Goal: Navigation & Orientation: Find specific page/section

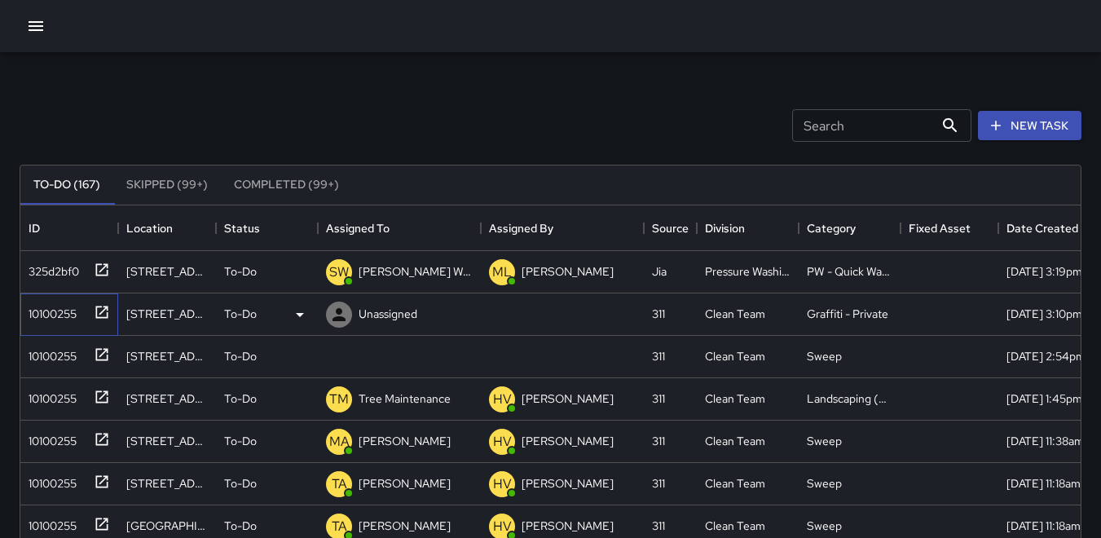
click at [54, 317] on div "10100255" at bounding box center [49, 310] width 55 height 23
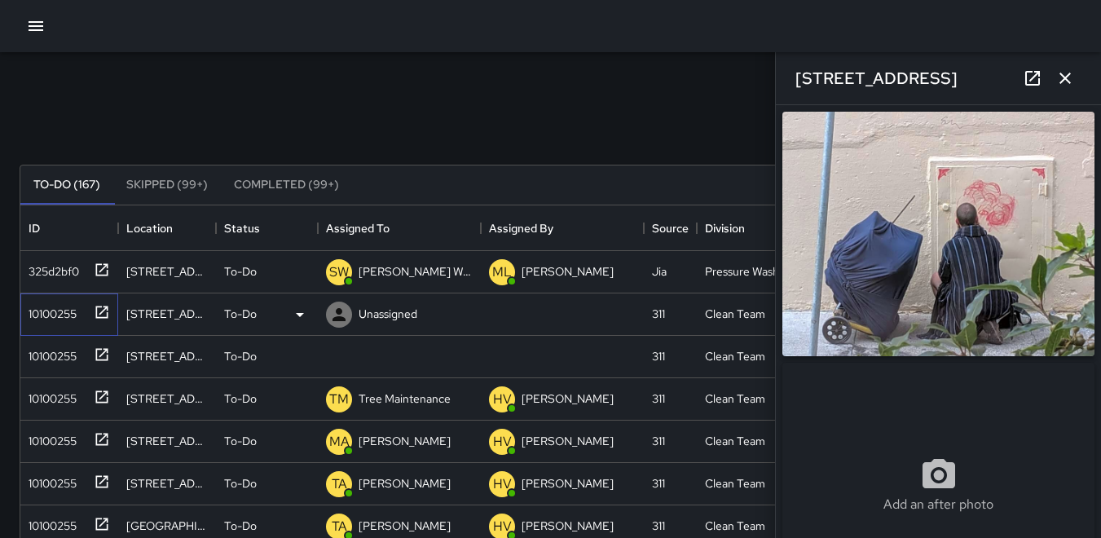
type input "**********"
click at [60, 349] on div "10100255" at bounding box center [49, 352] width 55 height 23
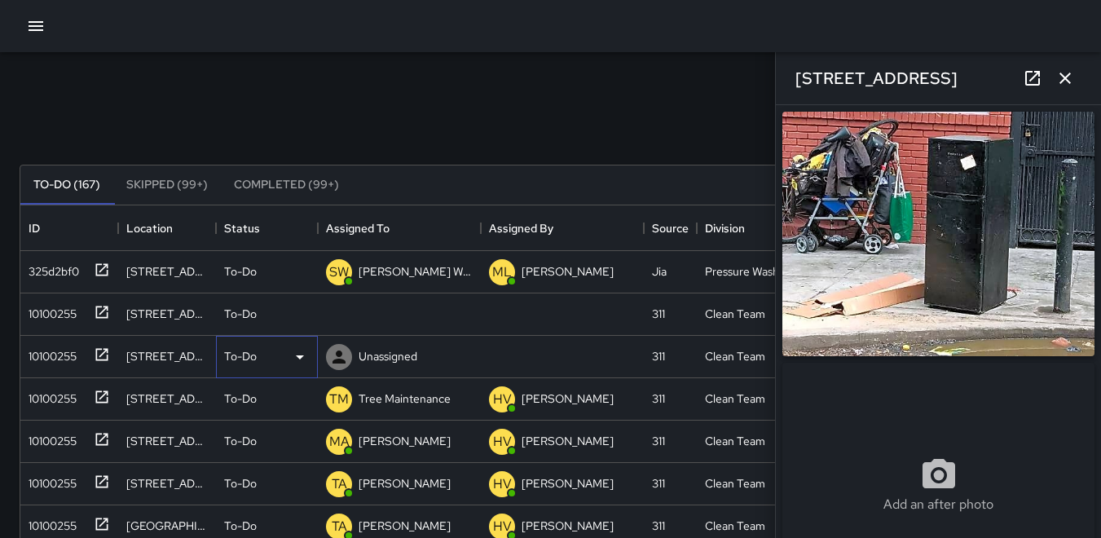
click at [302, 355] on icon at bounding box center [300, 357] width 20 height 20
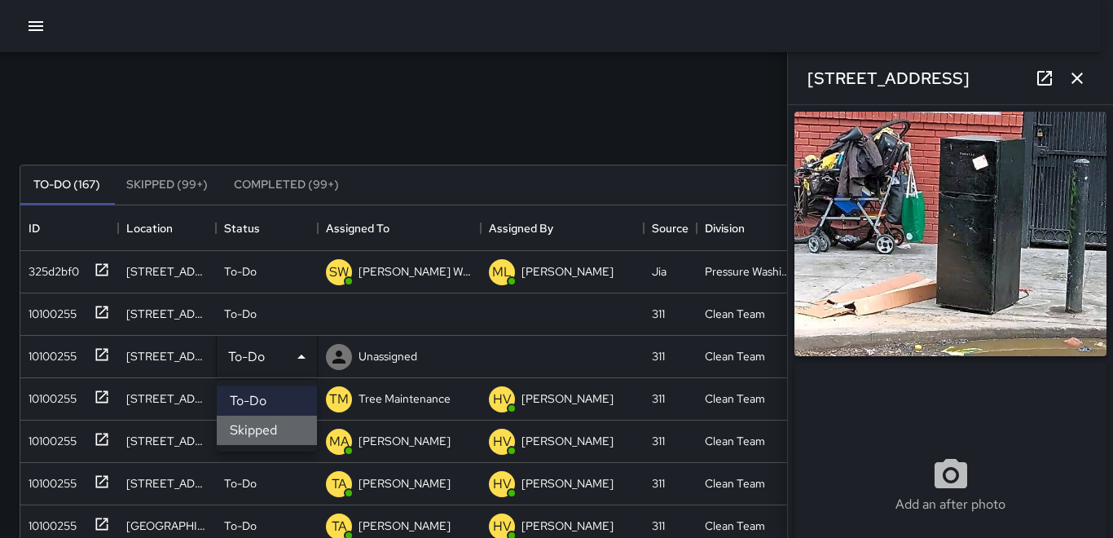
click at [256, 430] on li "Skipped" at bounding box center [267, 430] width 100 height 29
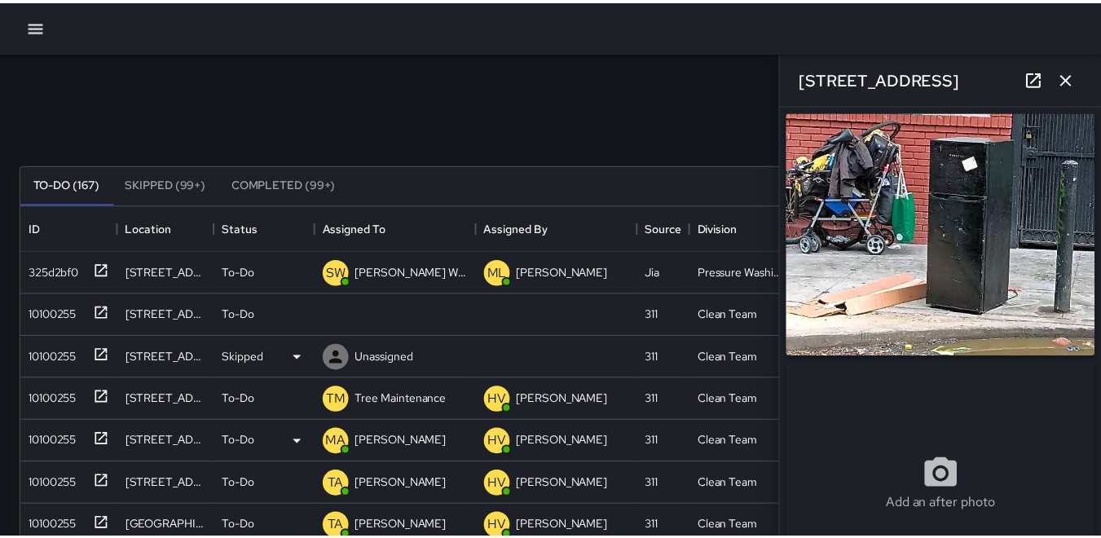
scroll to position [13, 13]
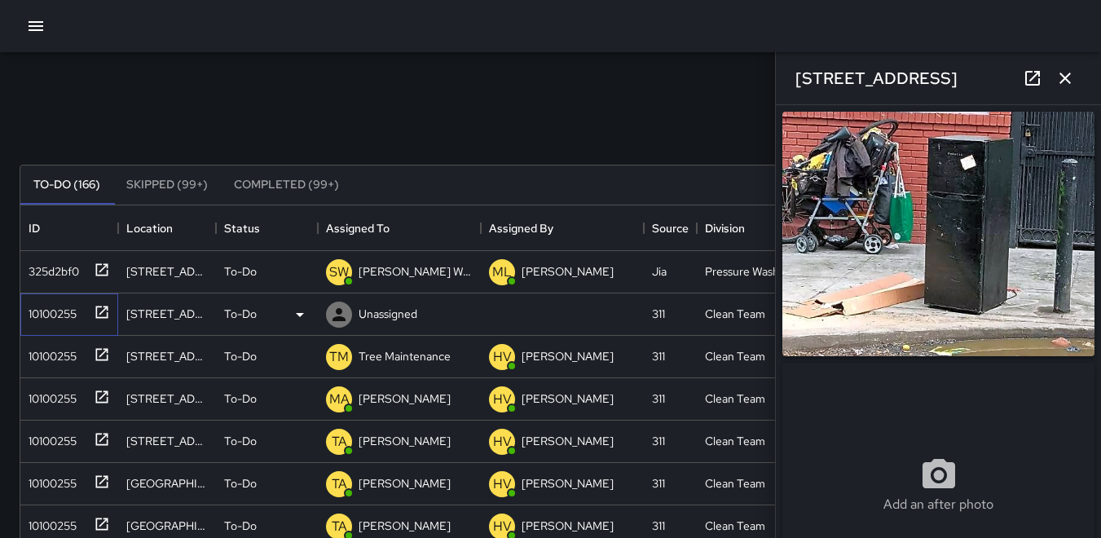
click at [53, 315] on div "10100255" at bounding box center [49, 310] width 55 height 23
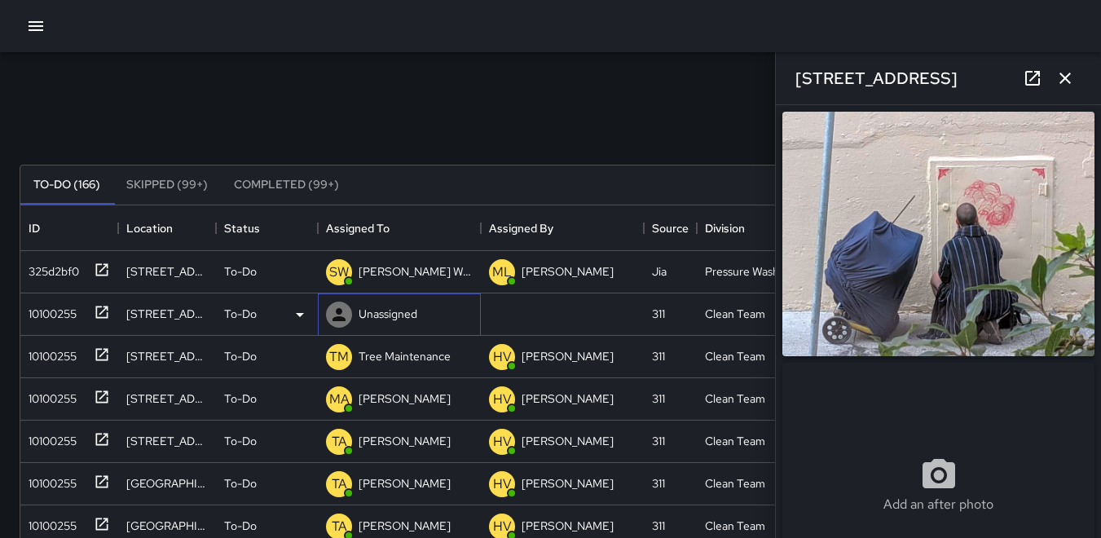
click at [339, 311] on icon at bounding box center [339, 314] width 13 height 13
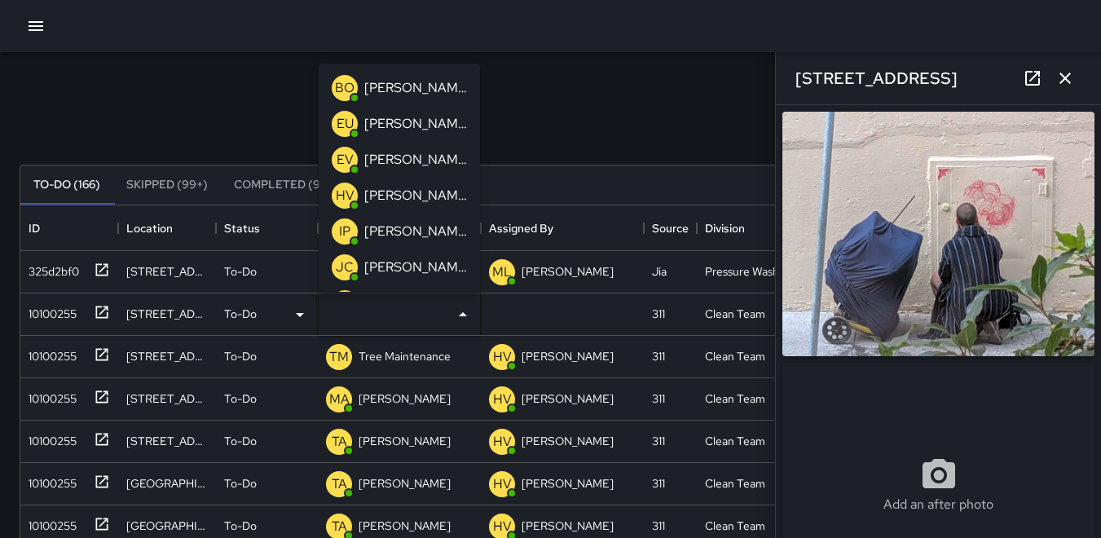
click at [349, 188] on p "HV" at bounding box center [345, 196] width 19 height 20
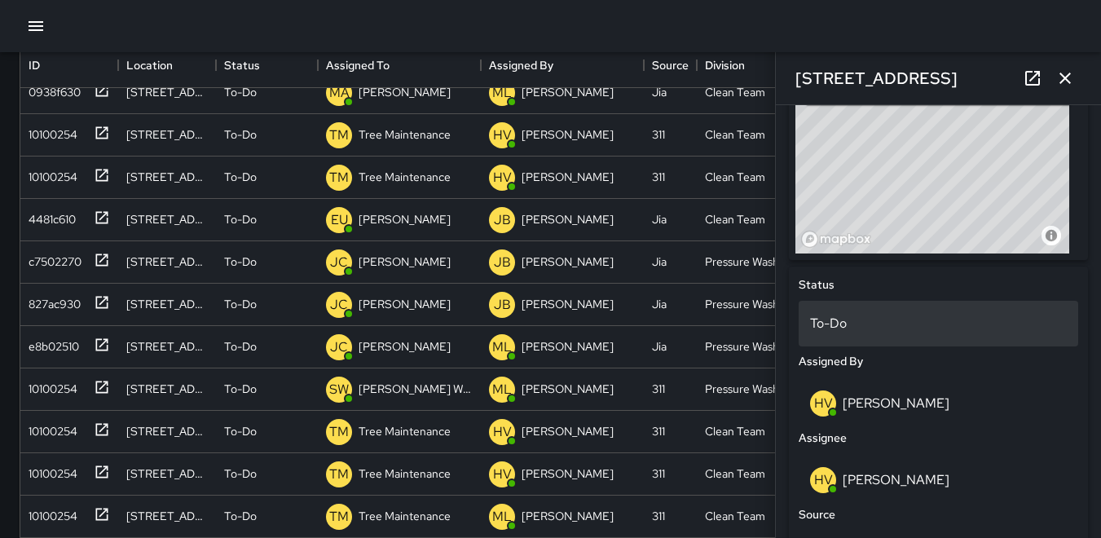
scroll to position [352, 0]
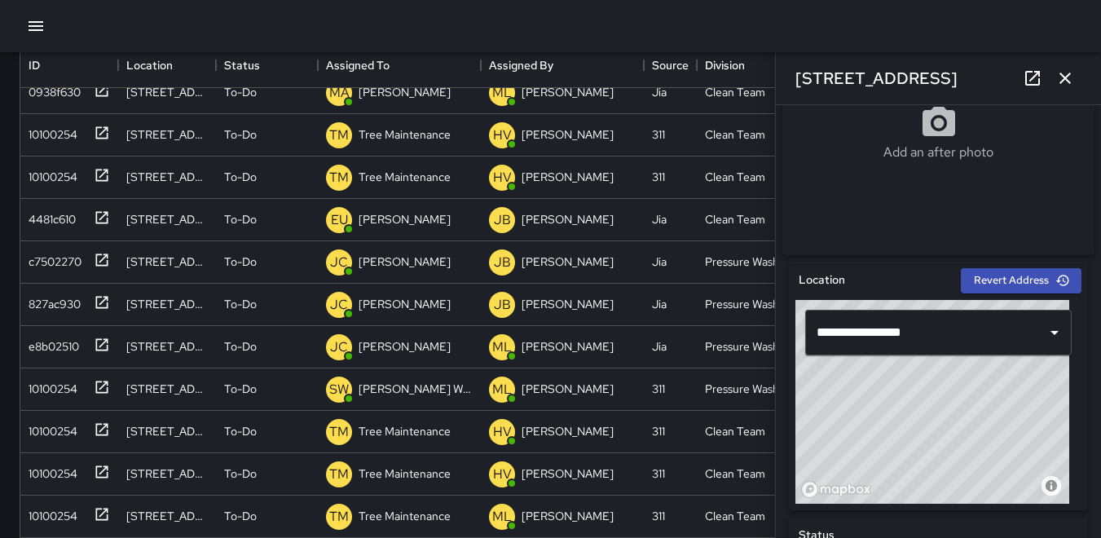
click at [1068, 80] on icon "button" at bounding box center [1065, 78] width 20 height 20
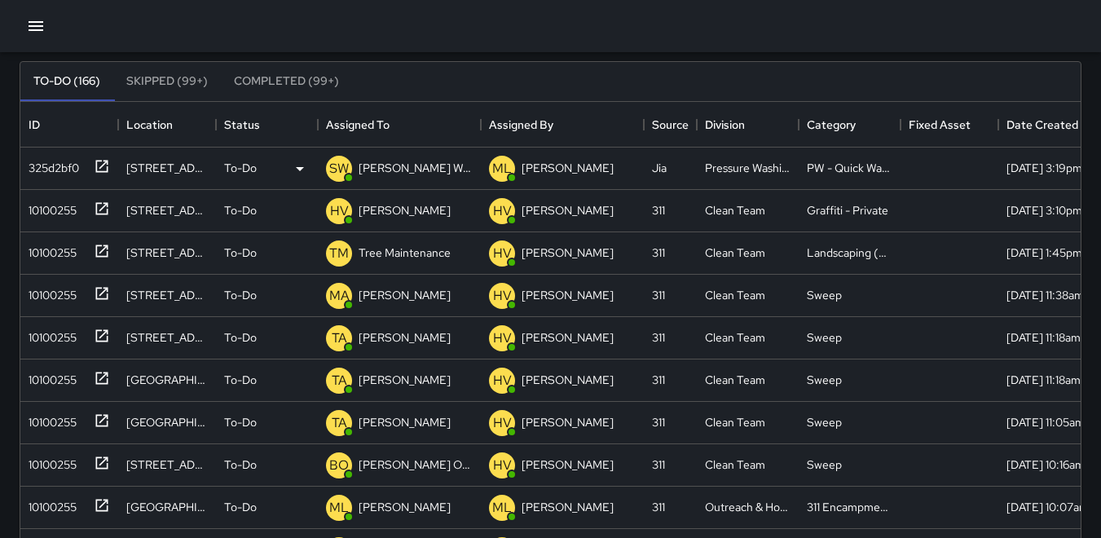
scroll to position [0, 0]
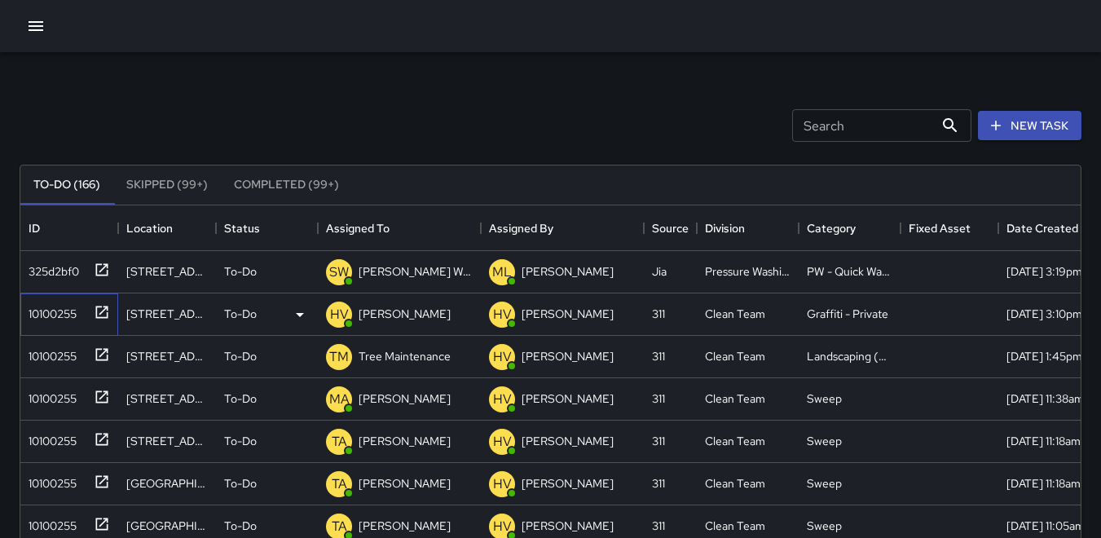
click at [48, 320] on div "10100255" at bounding box center [49, 310] width 55 height 23
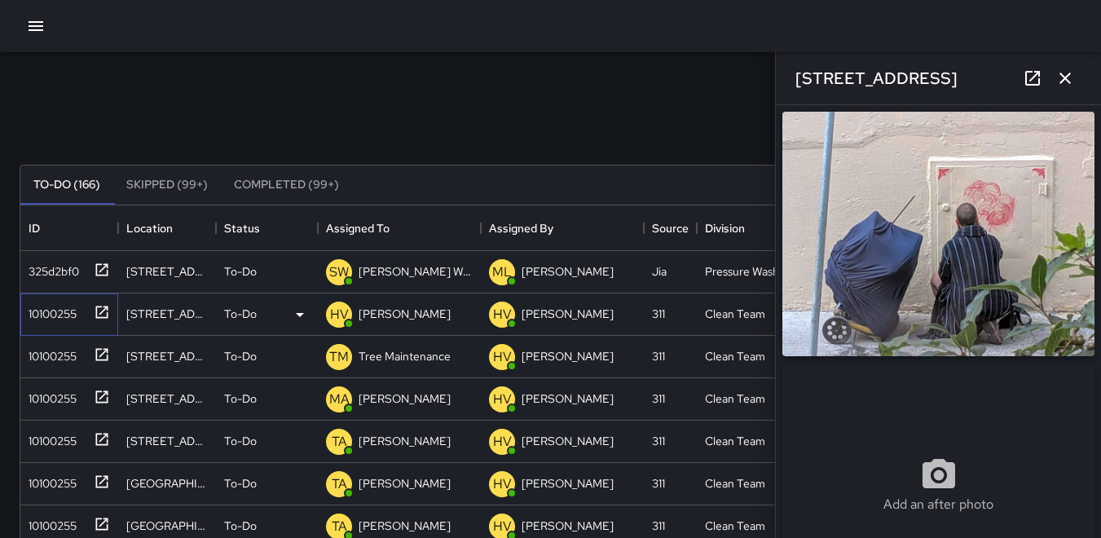
type input "**********"
click at [1008, 226] on img at bounding box center [938, 234] width 312 height 245
click at [1066, 78] on icon "button" at bounding box center [1065, 78] width 11 height 11
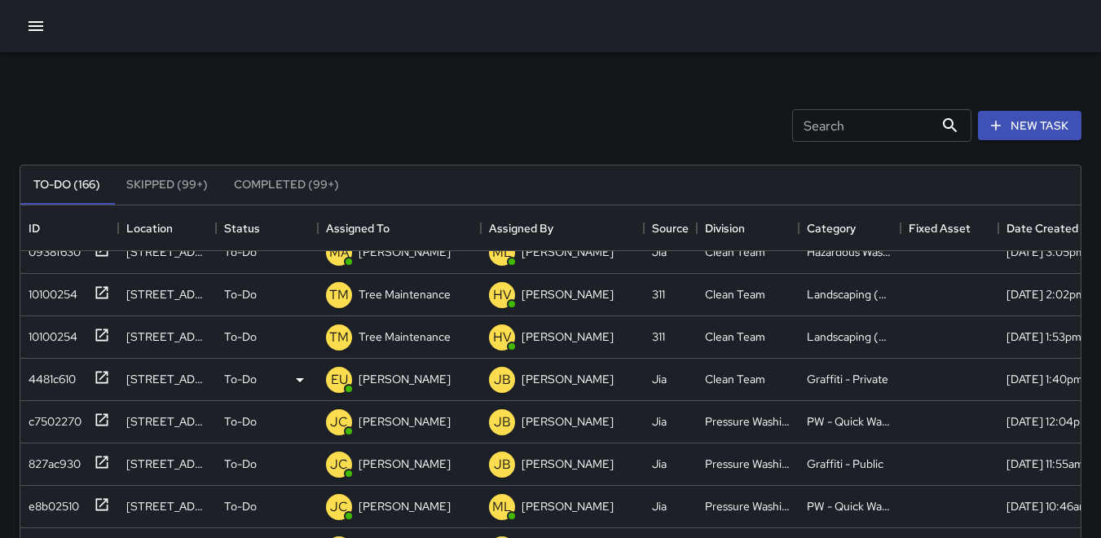
scroll to position [652, 0]
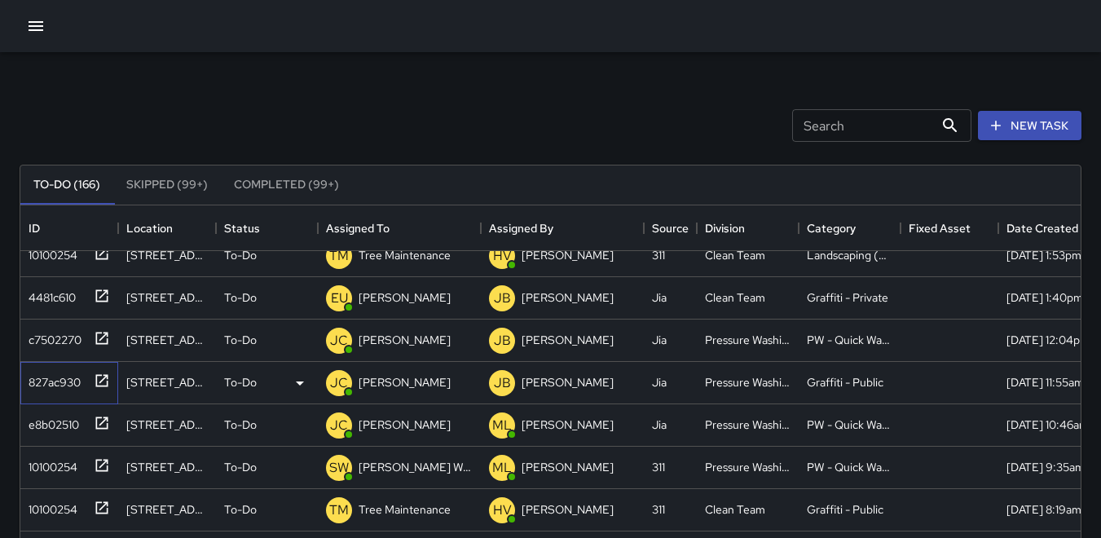
click at [40, 378] on div "827ac930" at bounding box center [51, 379] width 59 height 23
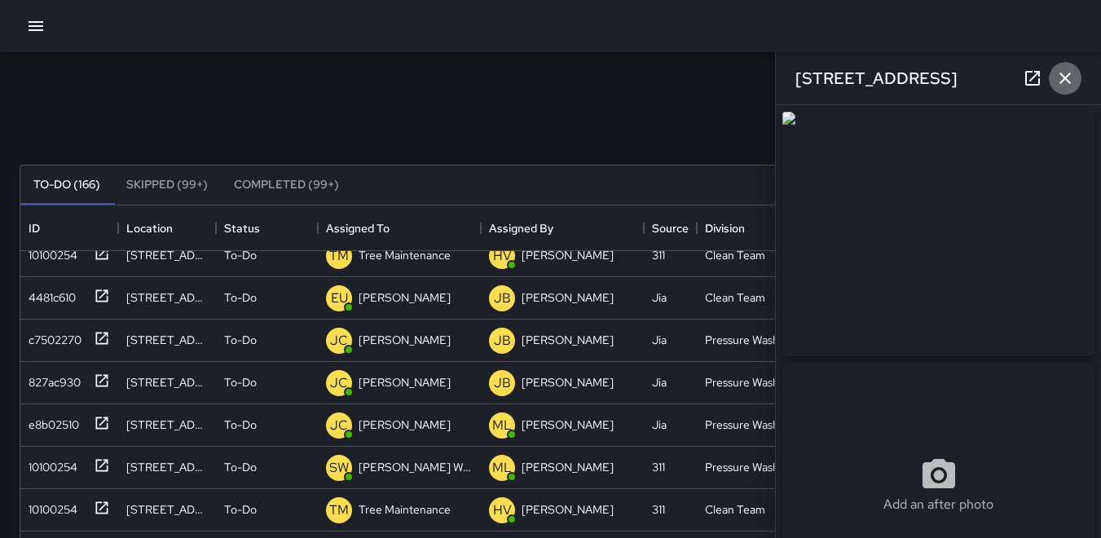
click at [1060, 82] on icon "button" at bounding box center [1065, 78] width 11 height 11
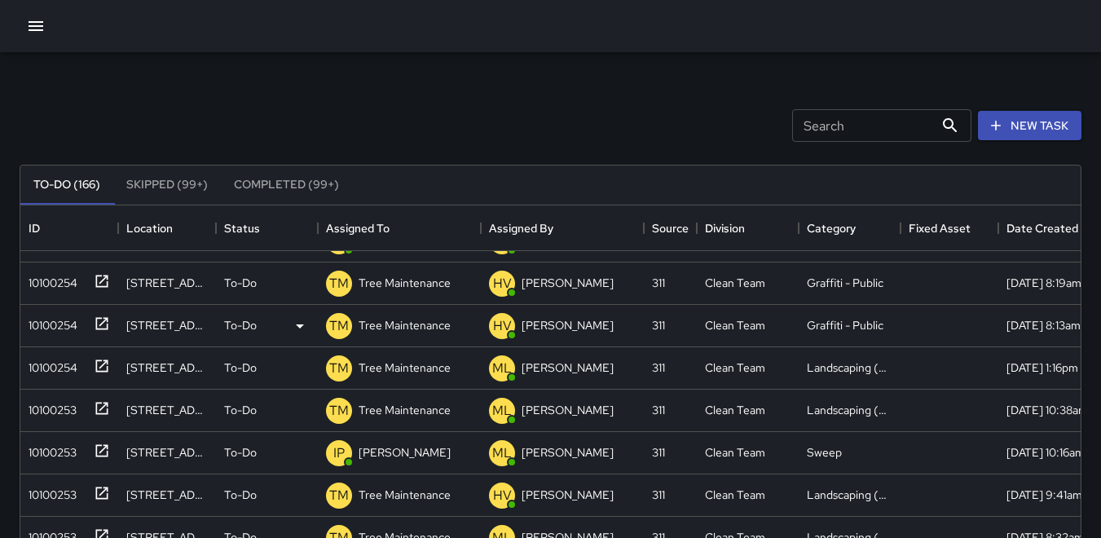
scroll to position [897, 0]
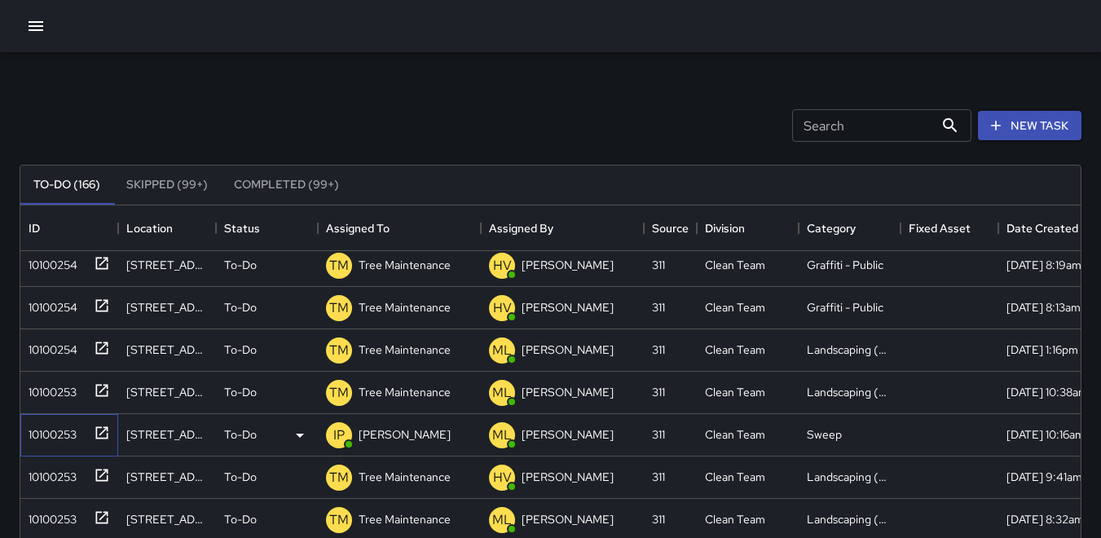
click at [53, 434] on div "10100253" at bounding box center [49, 431] width 55 height 23
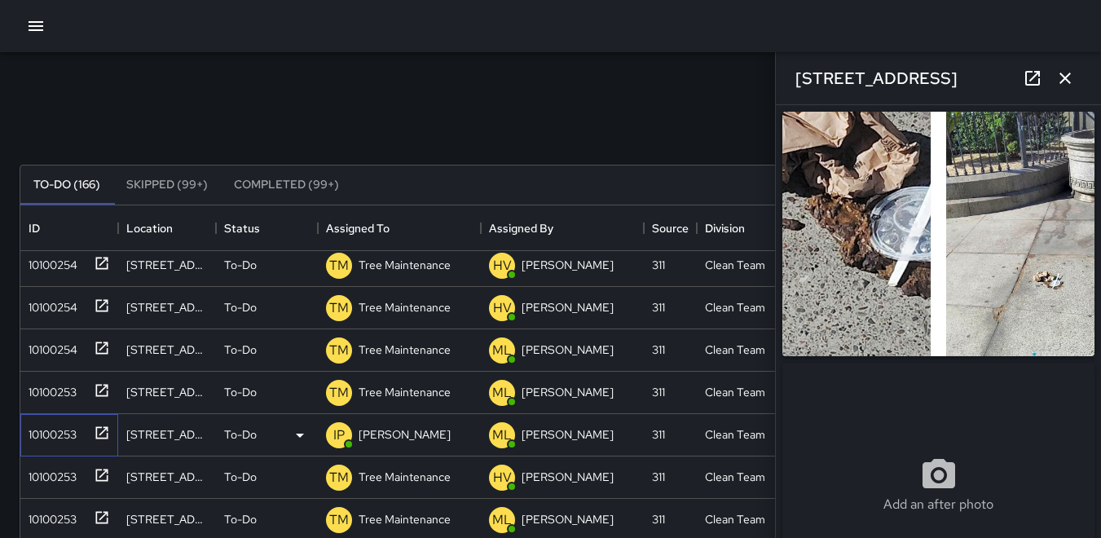
type input "**********"
click at [1069, 83] on icon "button" at bounding box center [1065, 78] width 11 height 11
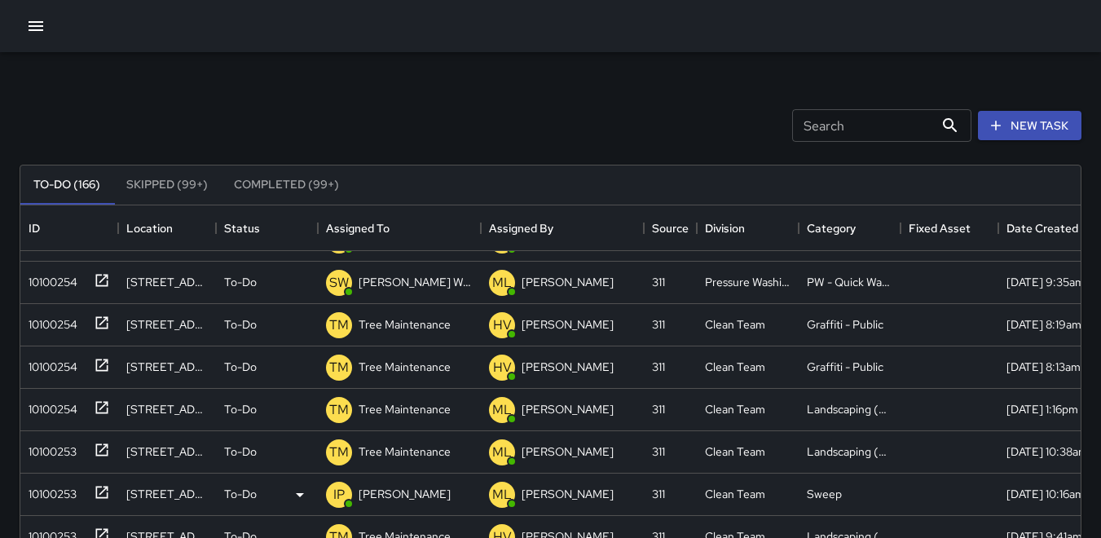
scroll to position [815, 0]
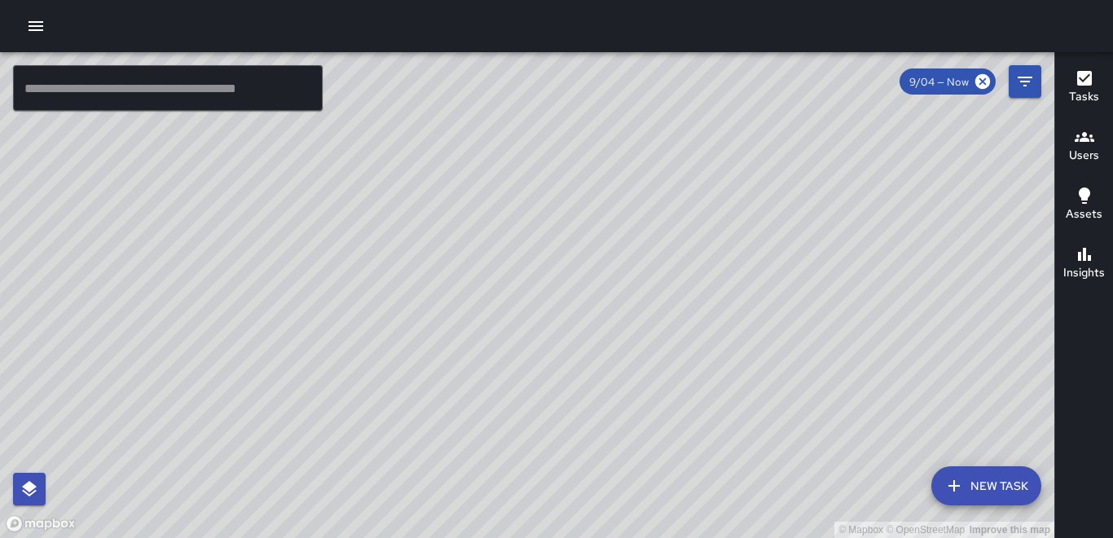
click at [1084, 365] on div "Tasks Users Assets Insights" at bounding box center [1084, 295] width 59 height 486
click at [1083, 156] on h6 "Users" at bounding box center [1084, 156] width 30 height 18
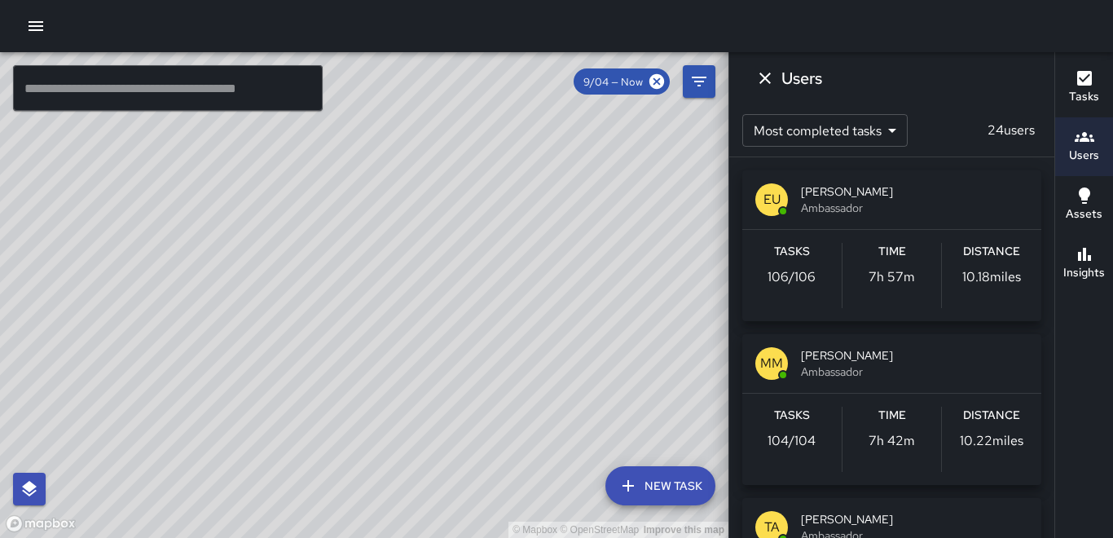
click at [982, 271] on div "Distance 10.18 miles" at bounding box center [991, 275] width 99 height 65
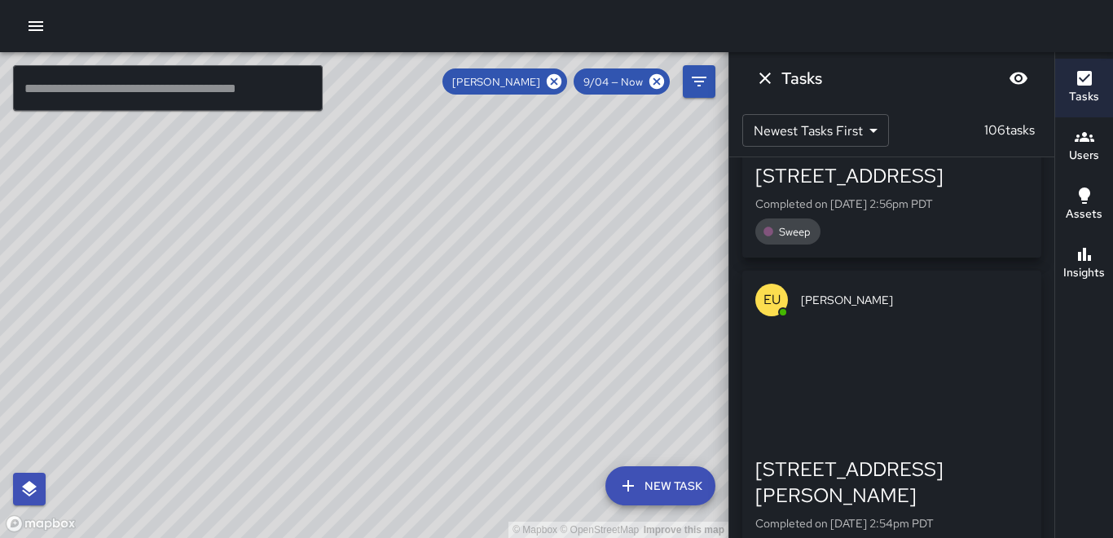
scroll to position [2282, 0]
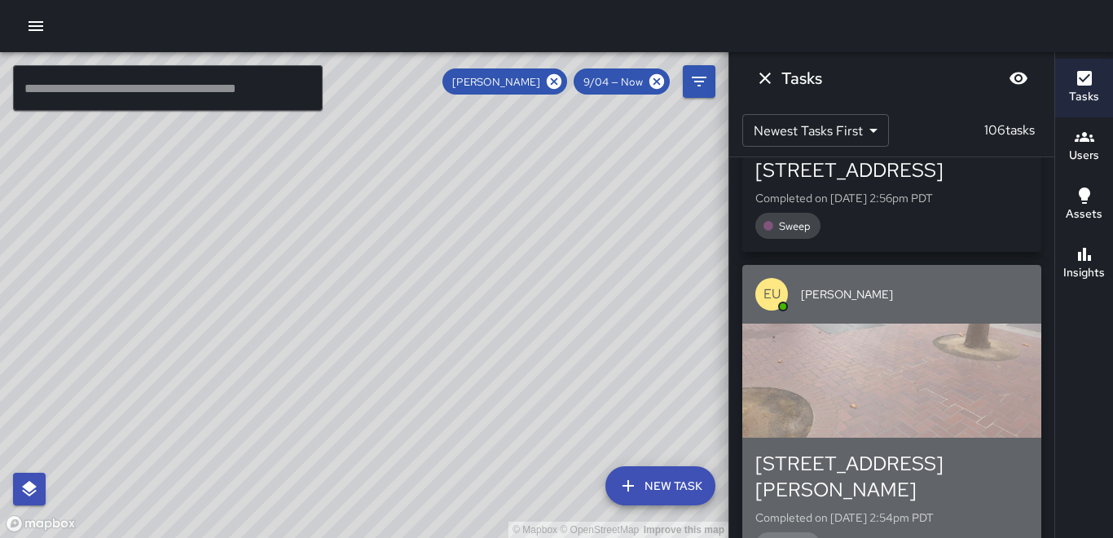
click at [956, 324] on div "button" at bounding box center [891, 381] width 299 height 114
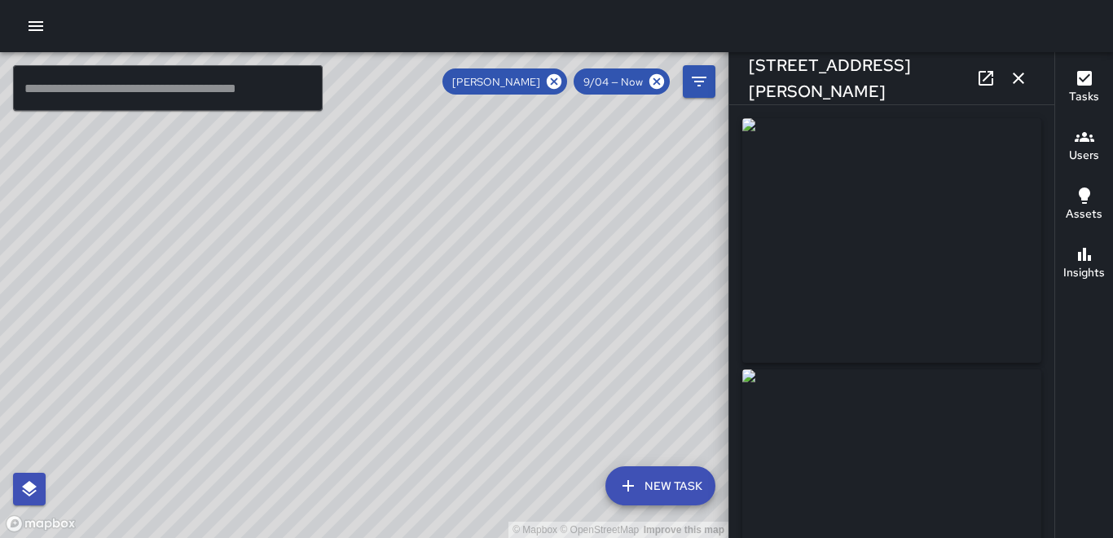
type input "**********"
click at [1016, 83] on icon "button" at bounding box center [1019, 78] width 20 height 20
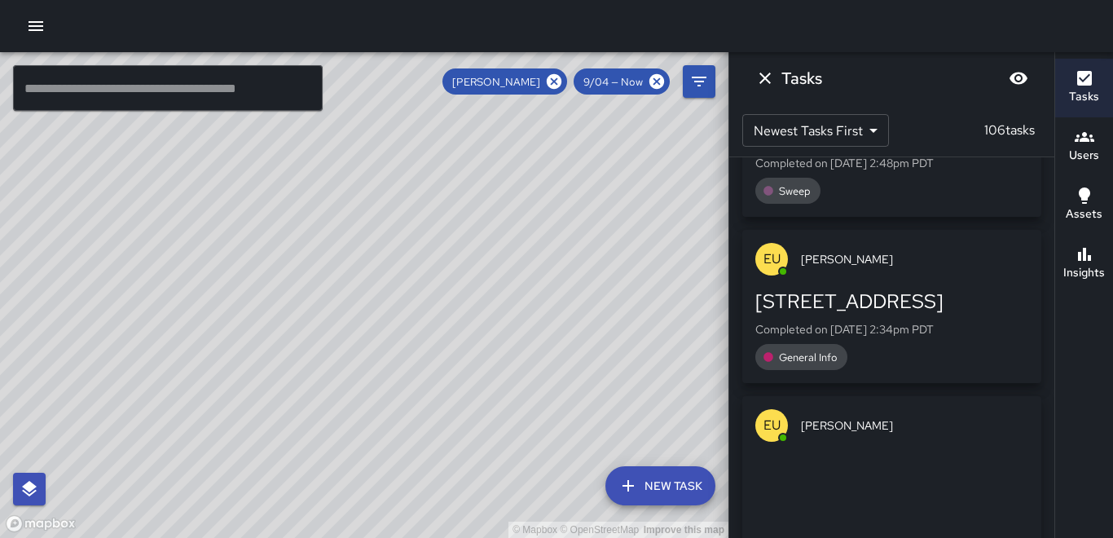
scroll to position [3010, 0]
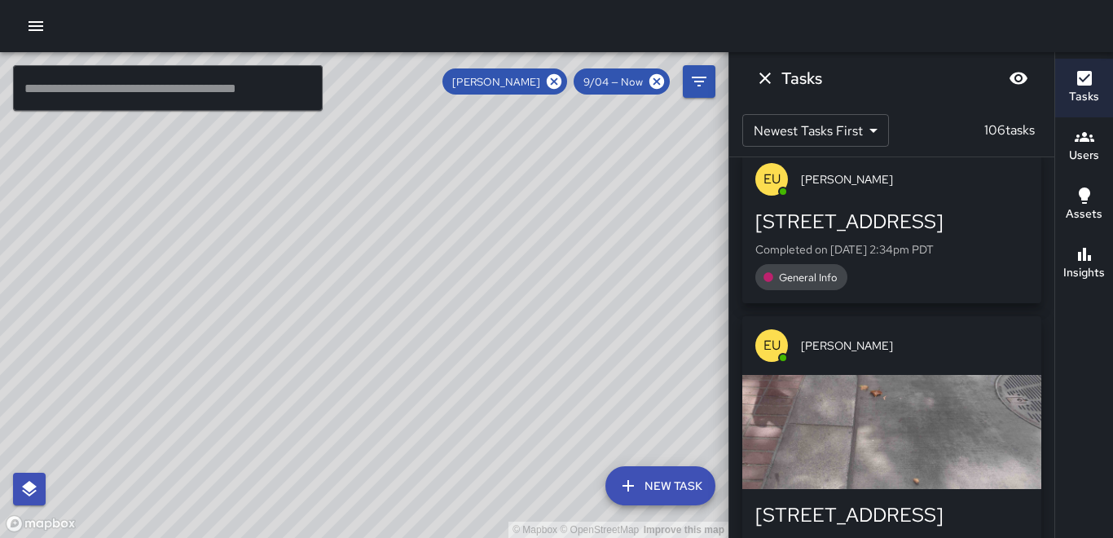
click at [943, 375] on div "button" at bounding box center [891, 432] width 299 height 114
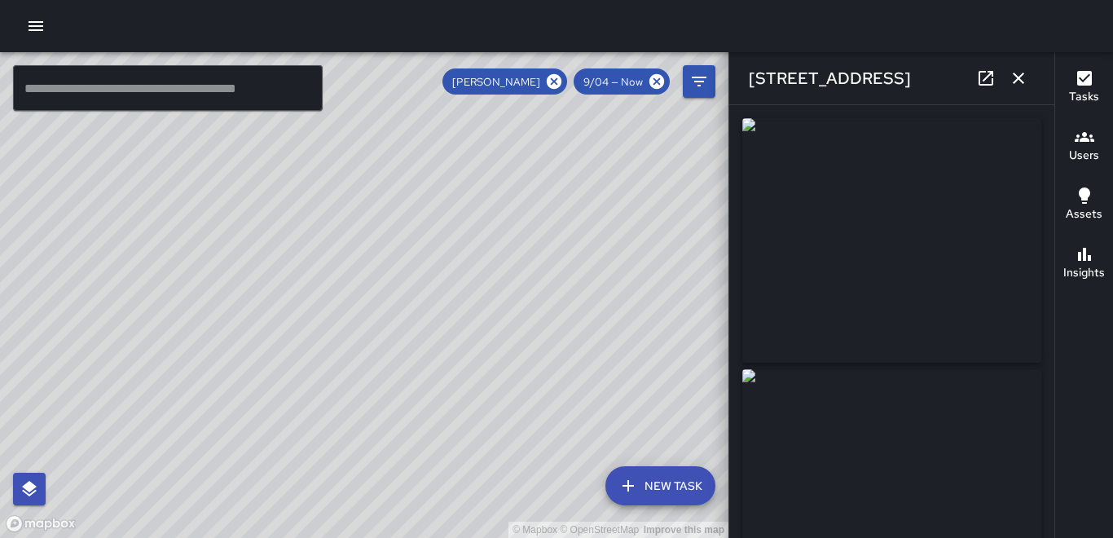
type input "**********"
click at [1024, 75] on icon "button" at bounding box center [1019, 78] width 20 height 20
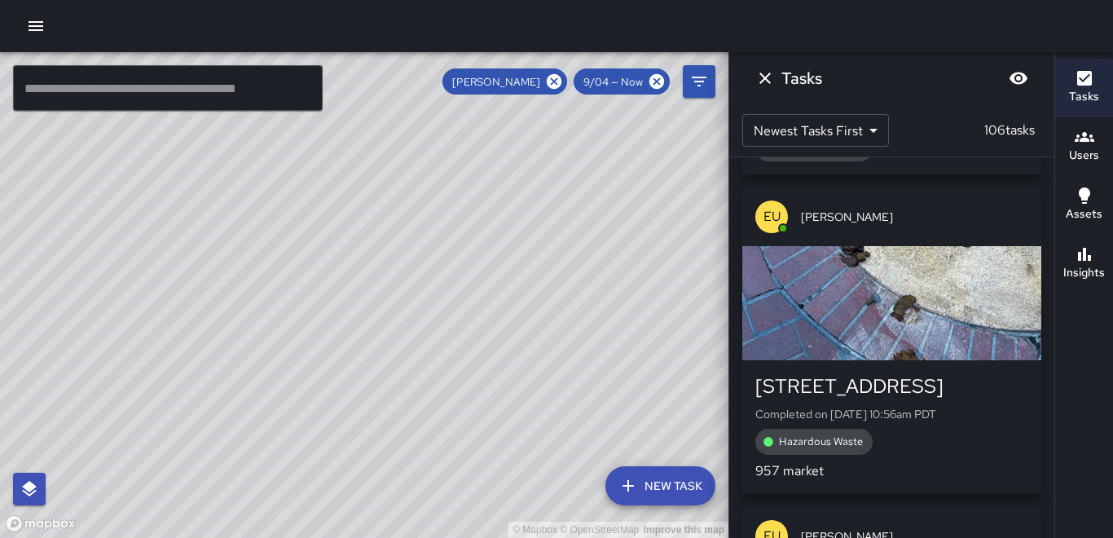
scroll to position [13442, 0]
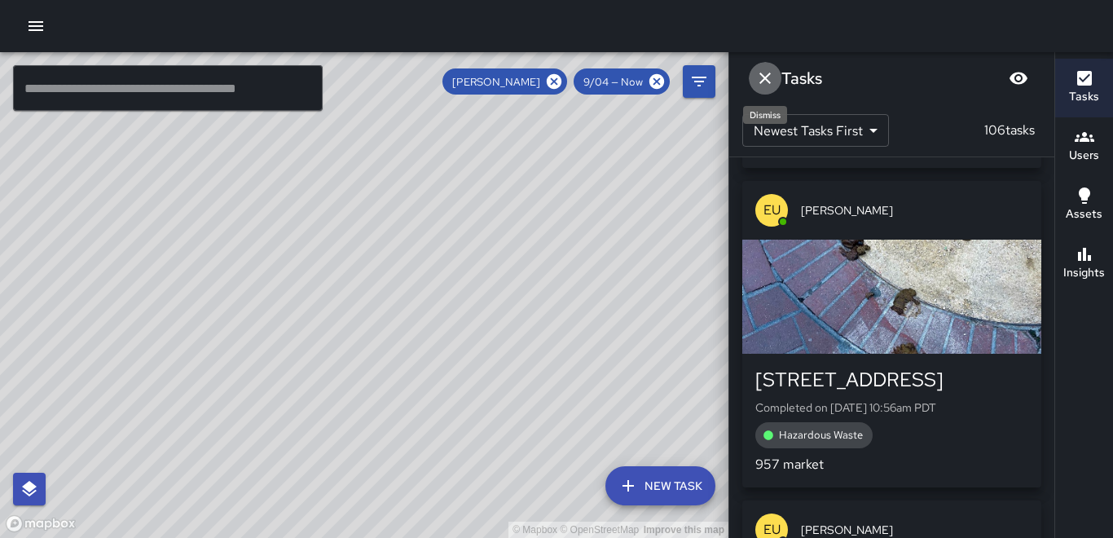
click at [766, 90] on button "Dismiss" at bounding box center [765, 78] width 33 height 33
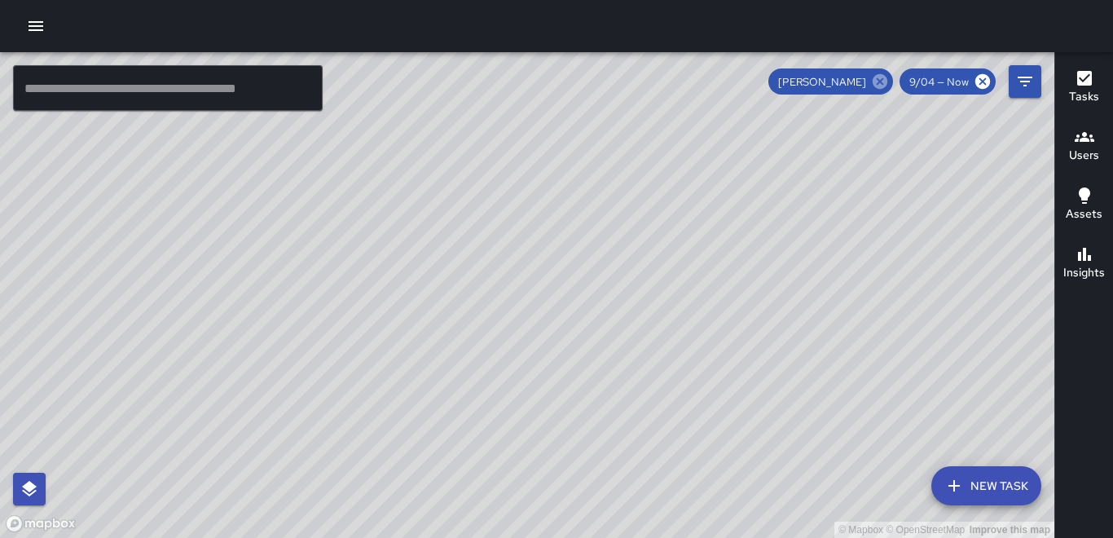
click at [885, 79] on icon at bounding box center [880, 82] width 18 height 18
drag, startPoint x: 916, startPoint y: 382, endPoint x: 813, endPoint y: 290, distance: 138.5
click at [813, 290] on div "© Mapbox © OpenStreetMap Improve this map" at bounding box center [527, 295] width 1055 height 486
click at [988, 84] on icon at bounding box center [983, 81] width 15 height 15
click at [983, 84] on icon at bounding box center [983, 81] width 15 height 15
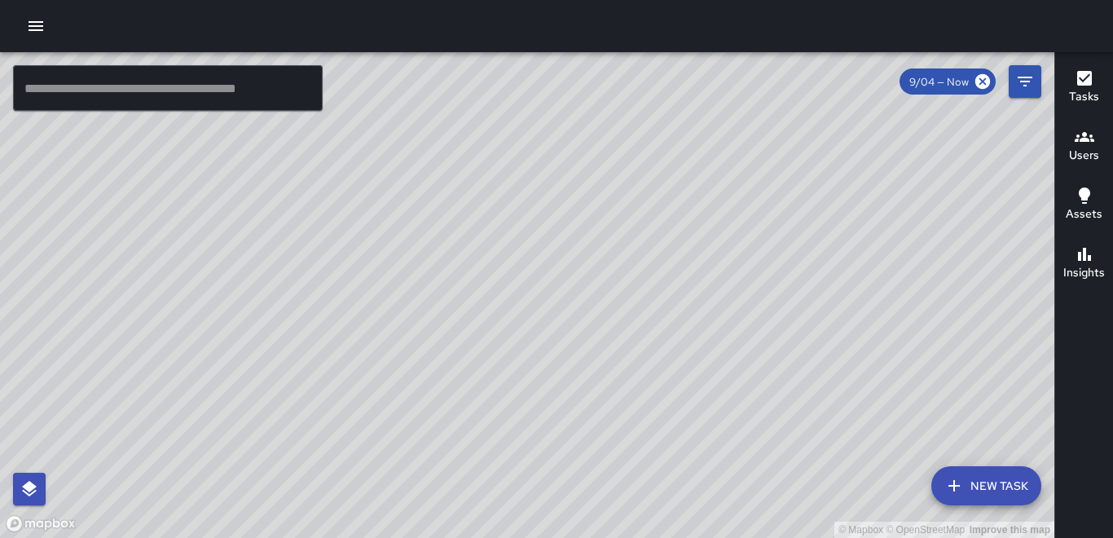
click at [1086, 145] on icon "button" at bounding box center [1085, 137] width 20 height 20
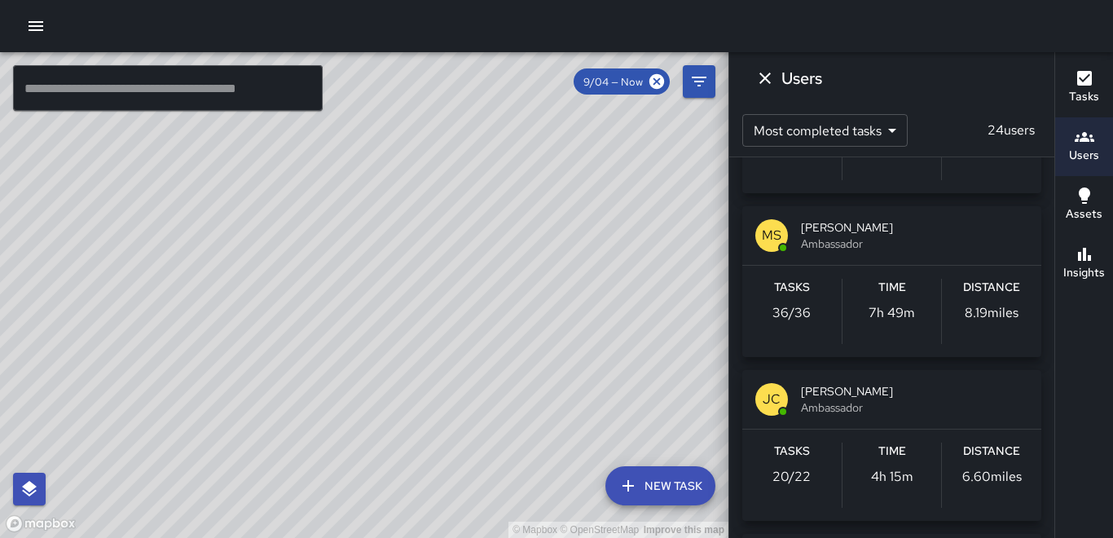
scroll to position [1304, 0]
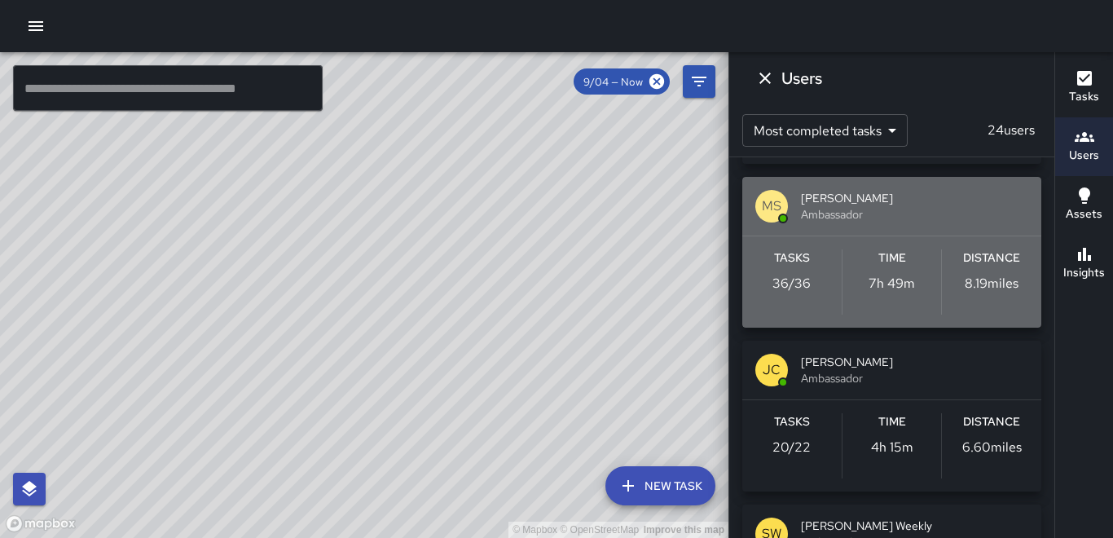
click at [980, 268] on div "Distance 8.19 miles" at bounding box center [991, 281] width 99 height 65
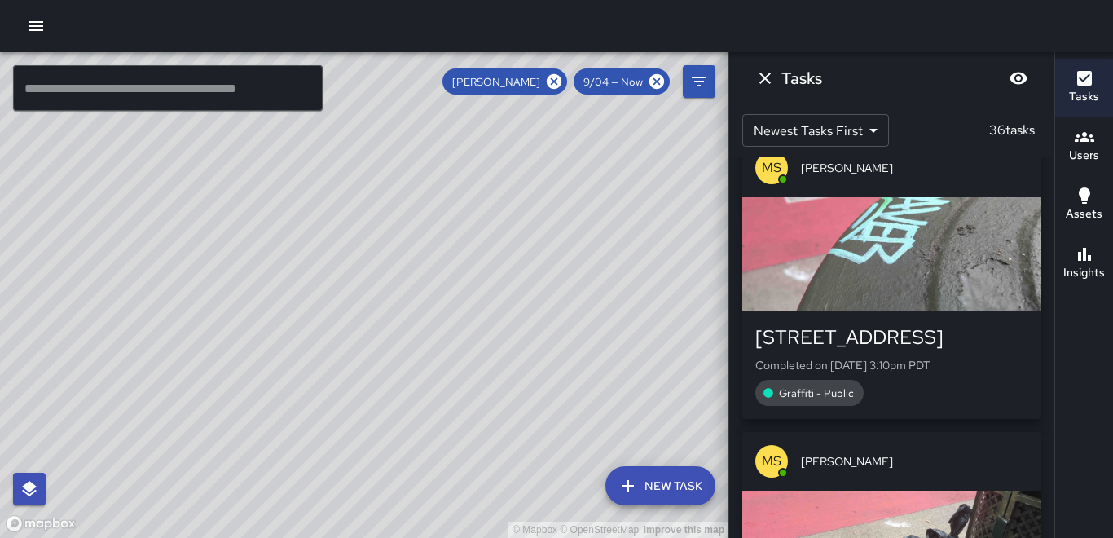
scroll to position [0, 0]
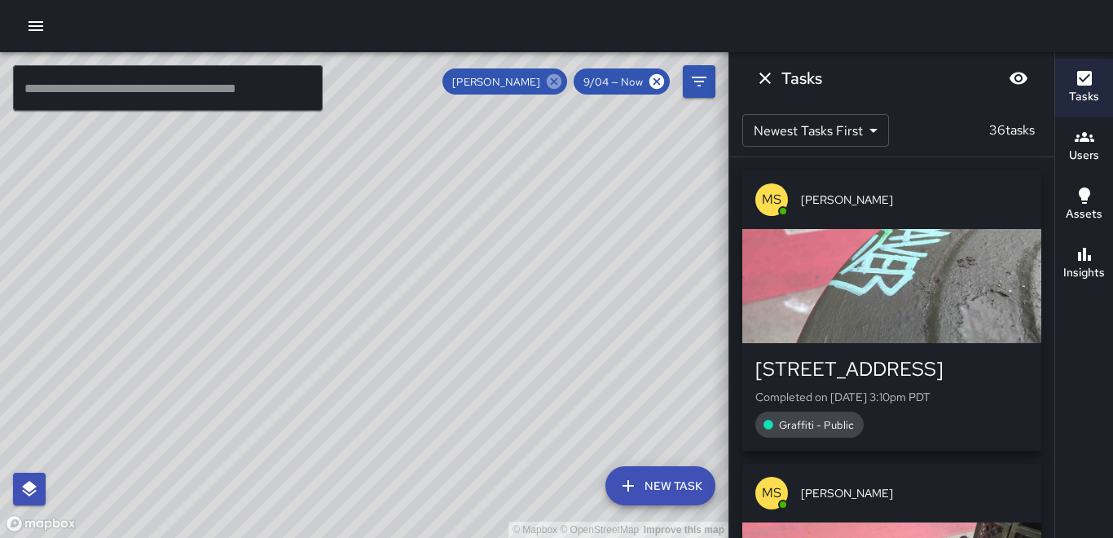
click at [553, 81] on icon at bounding box center [554, 81] width 15 height 15
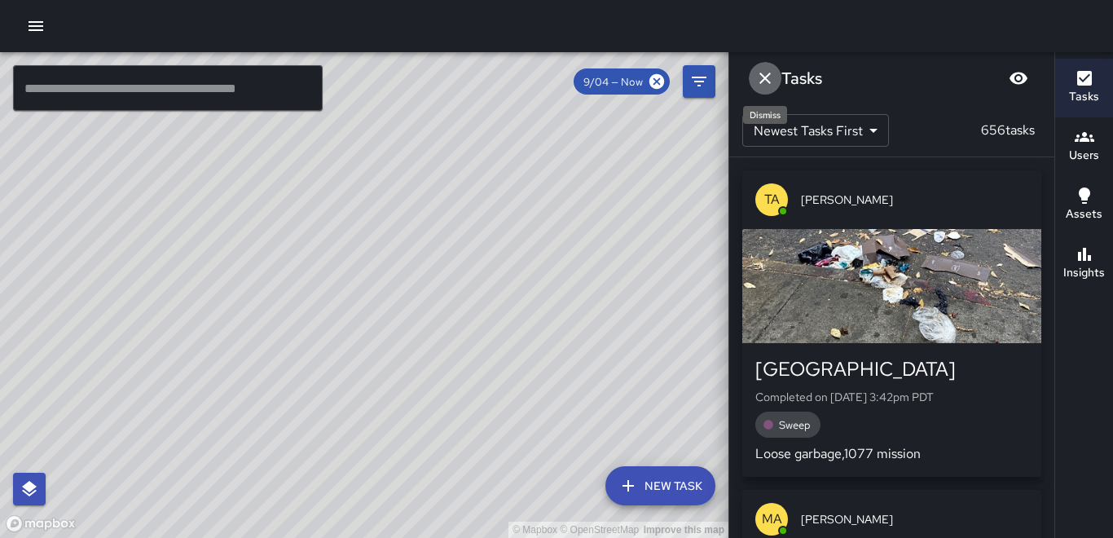
click at [762, 74] on icon "Dismiss" at bounding box center [766, 78] width 20 height 20
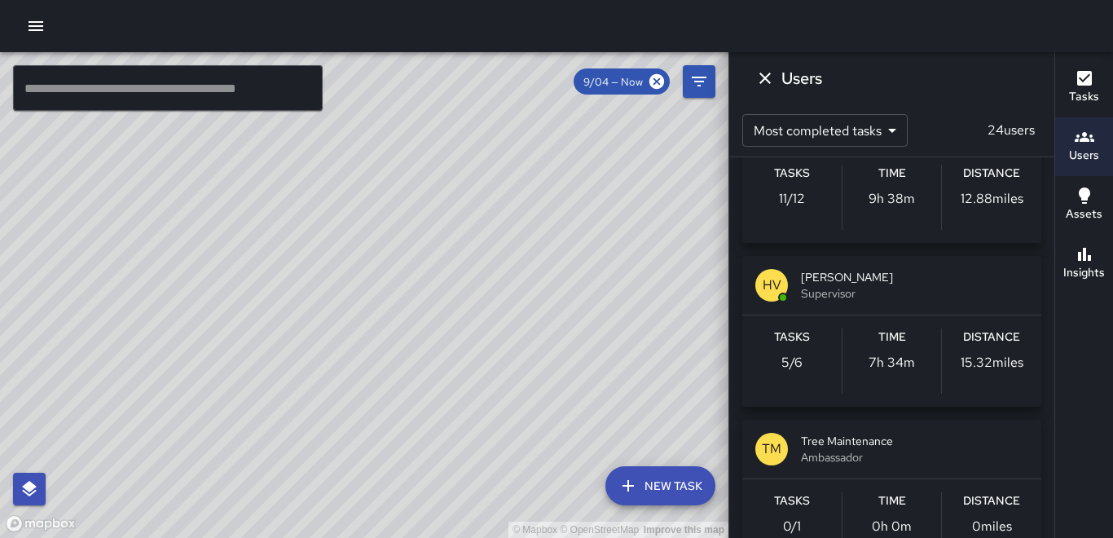
scroll to position [1793, 0]
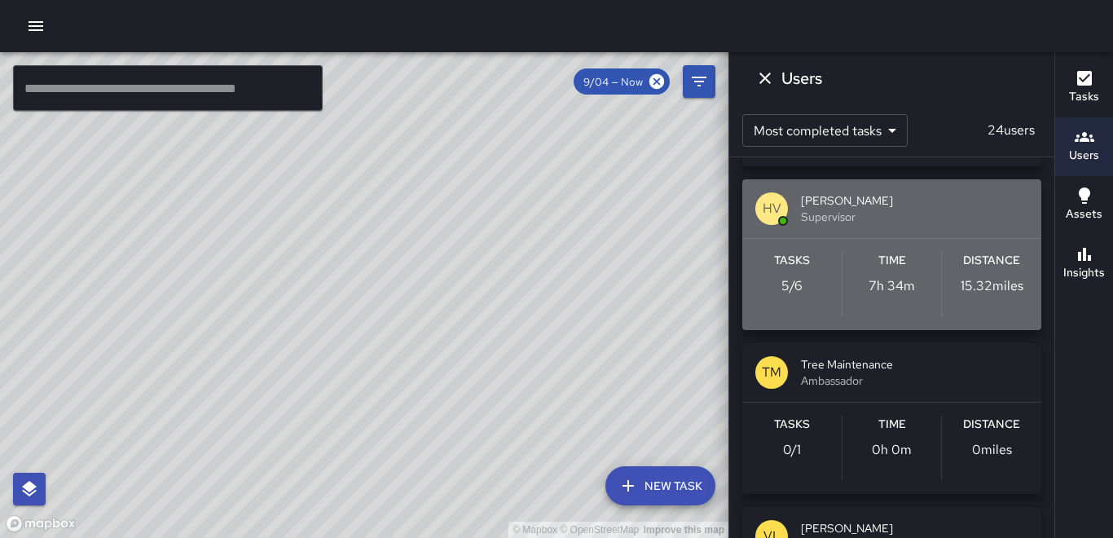
click at [996, 302] on div "Distance 15.32 miles" at bounding box center [991, 284] width 99 height 65
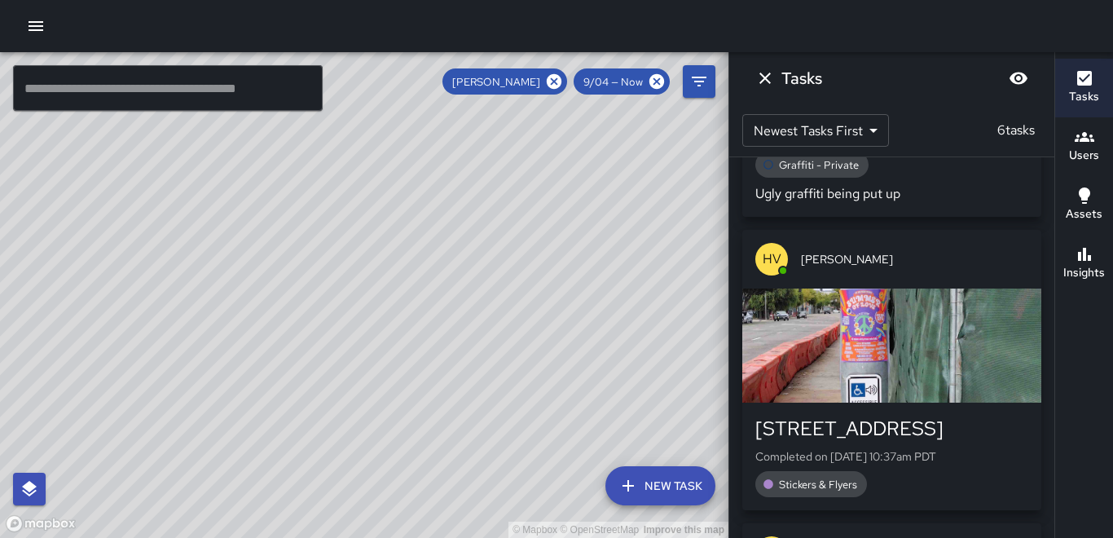
scroll to position [326, 0]
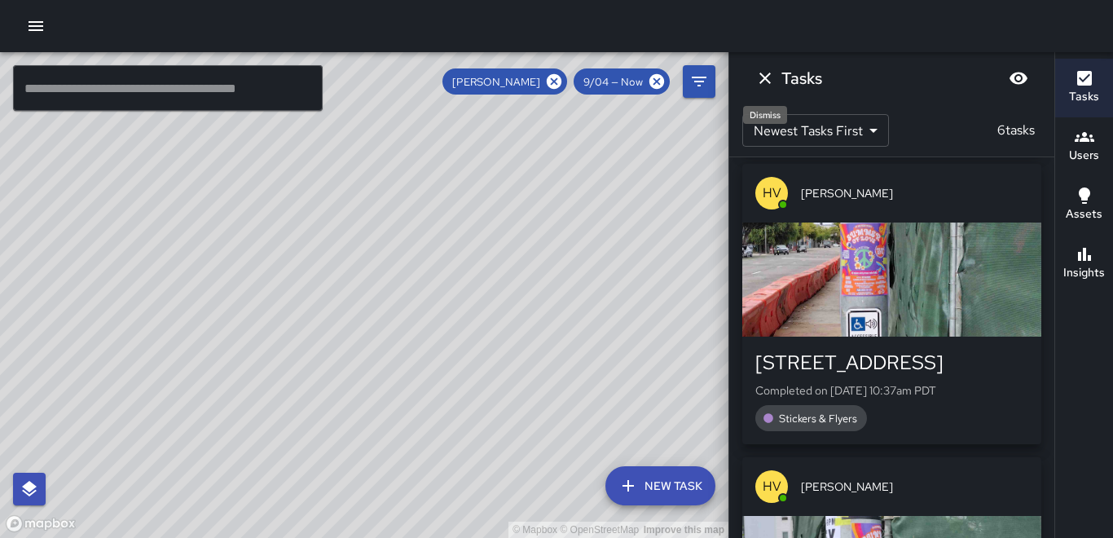
click at [763, 74] on icon "Dismiss" at bounding box center [766, 78] width 20 height 20
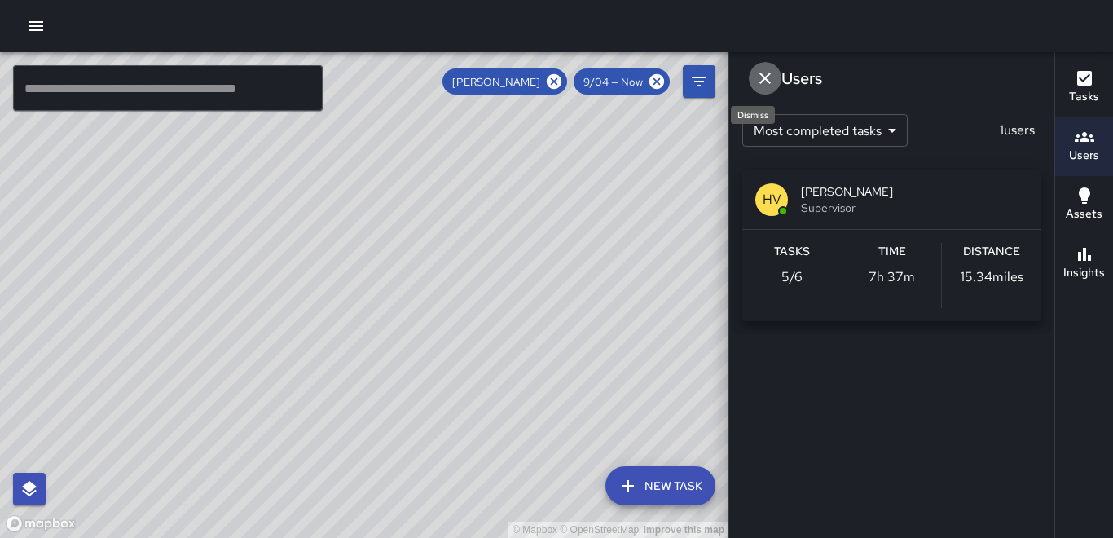
click at [763, 74] on icon "Dismiss" at bounding box center [766, 78] width 20 height 20
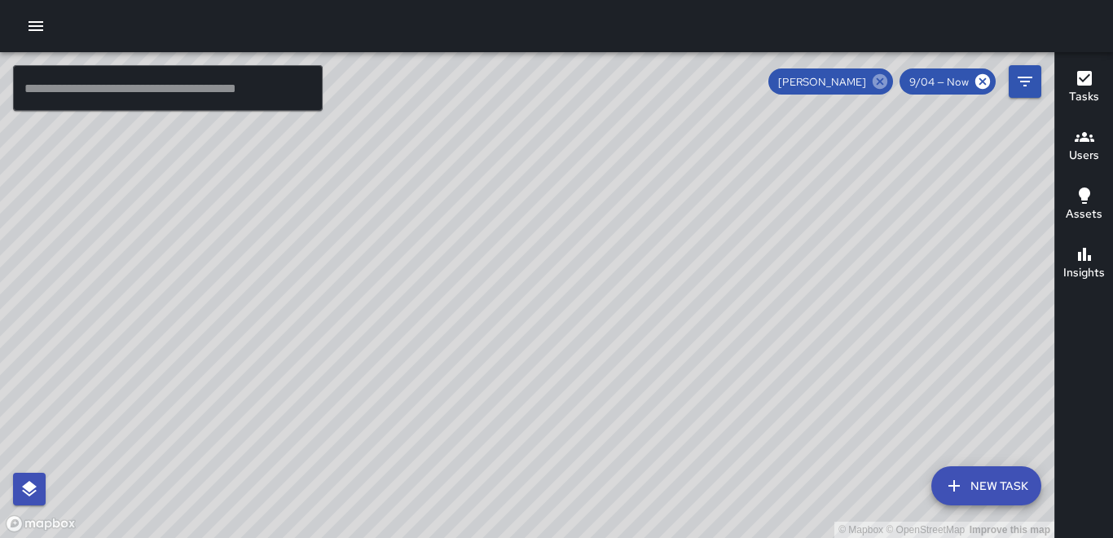
click at [883, 82] on icon at bounding box center [880, 82] width 18 height 18
click at [883, 82] on div "© Mapbox © OpenStreetMap Improve this map" at bounding box center [527, 295] width 1055 height 486
